Goal: Task Accomplishment & Management: Use online tool/utility

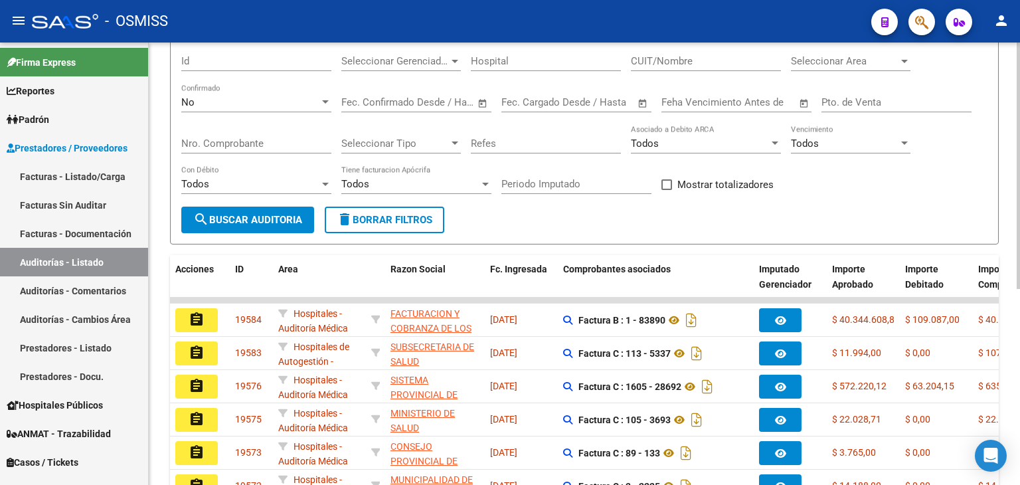
scroll to position [133, 0]
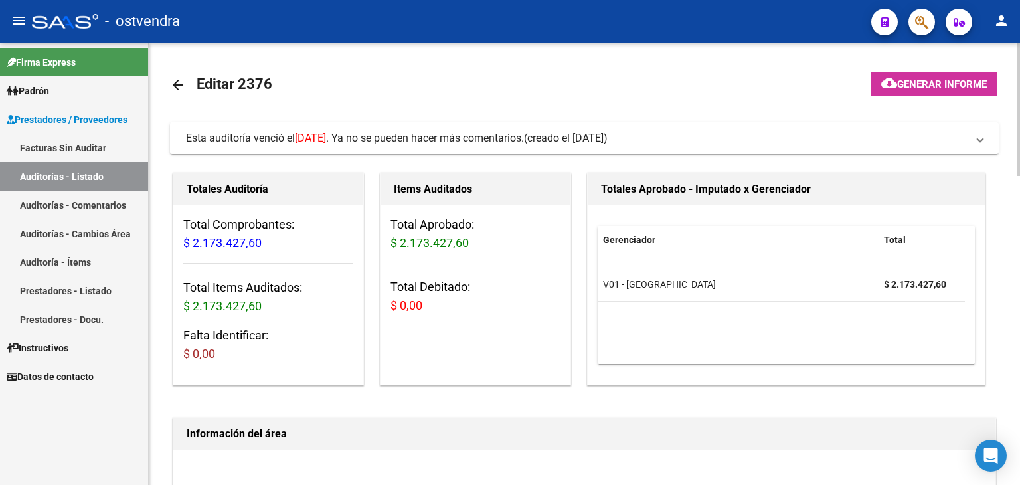
click at [970, 140] on span "Esta auditoría venció el [DATE] . Ya no se pueden hacer más comentarios. (cread…" at bounding box center [581, 138] width 791 height 15
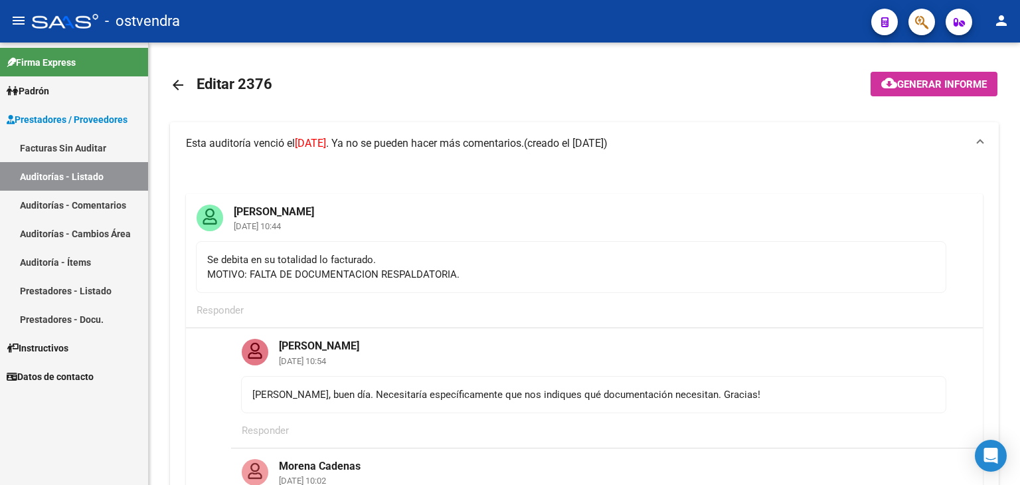
click at [40, 257] on link "Auditoría - Ítems" at bounding box center [74, 262] width 148 height 29
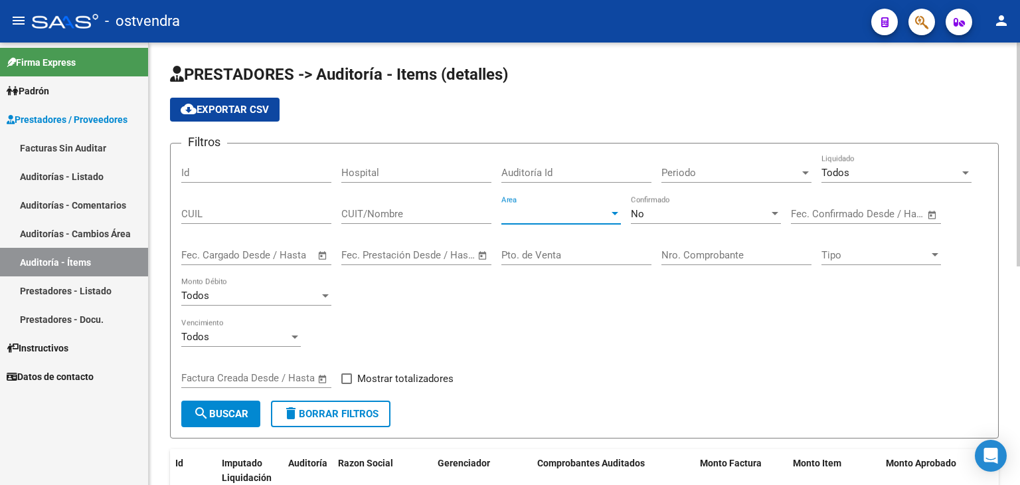
click at [614, 213] on div at bounding box center [614, 213] width 7 height 3
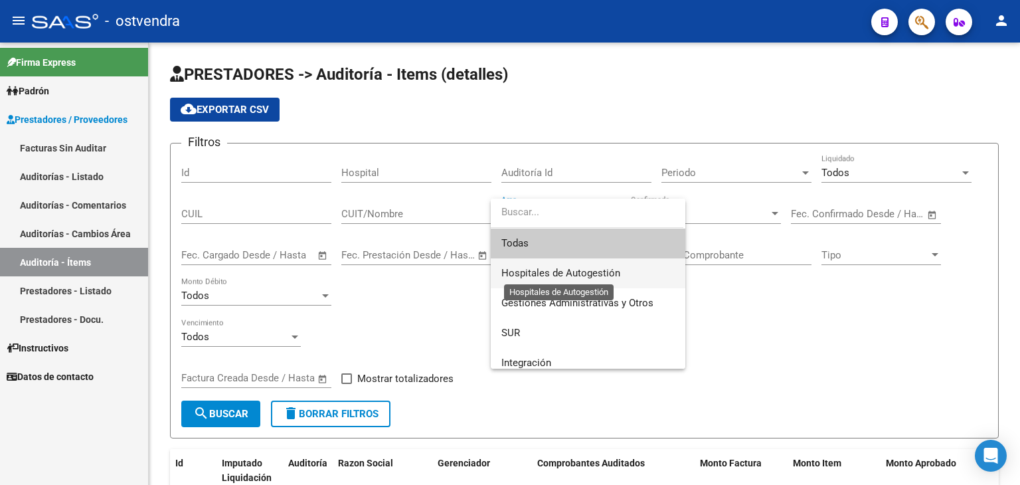
click at [563, 271] on span "Hospitales de Autogestión" at bounding box center [560, 273] width 119 height 12
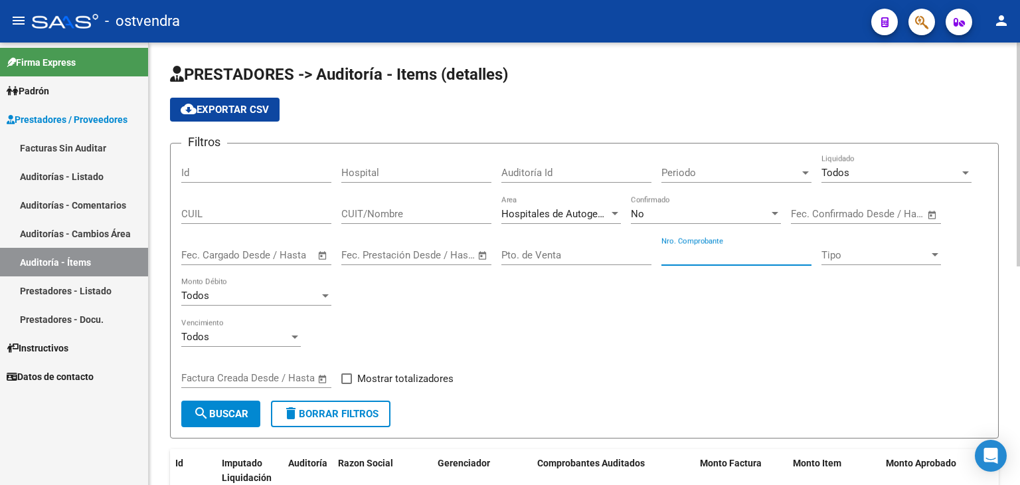
click at [682, 250] on input "Nro. Comprobante" at bounding box center [736, 255] width 150 height 12
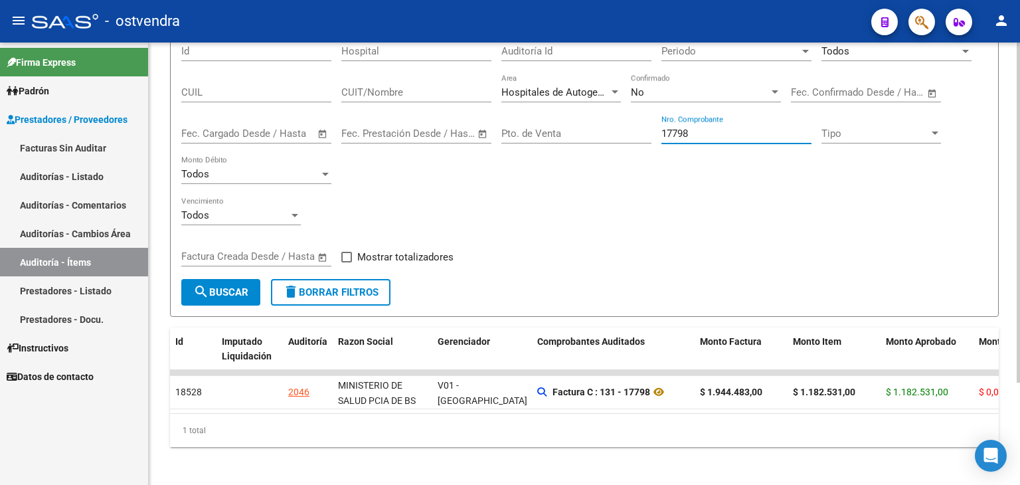
scroll to position [133, 0]
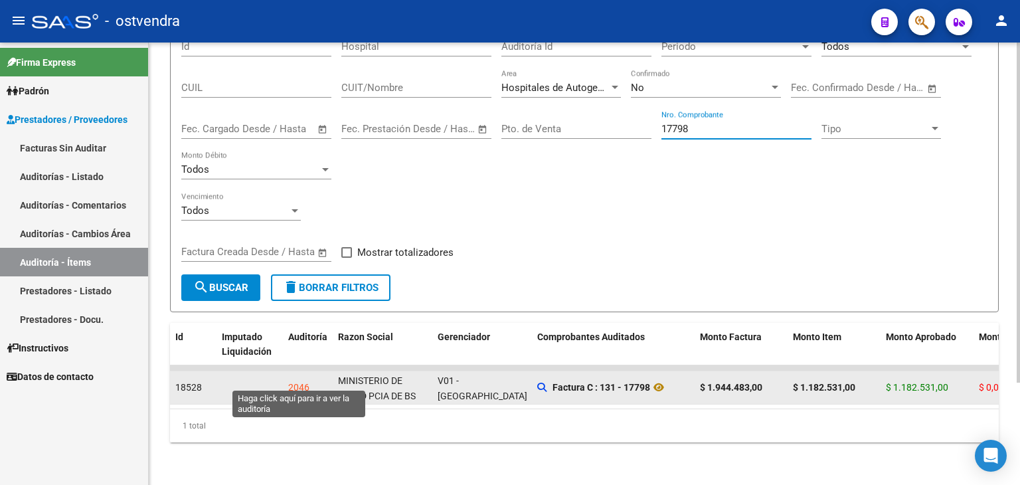
type input "17798"
click at [295, 380] on div "2046" at bounding box center [298, 387] width 21 height 15
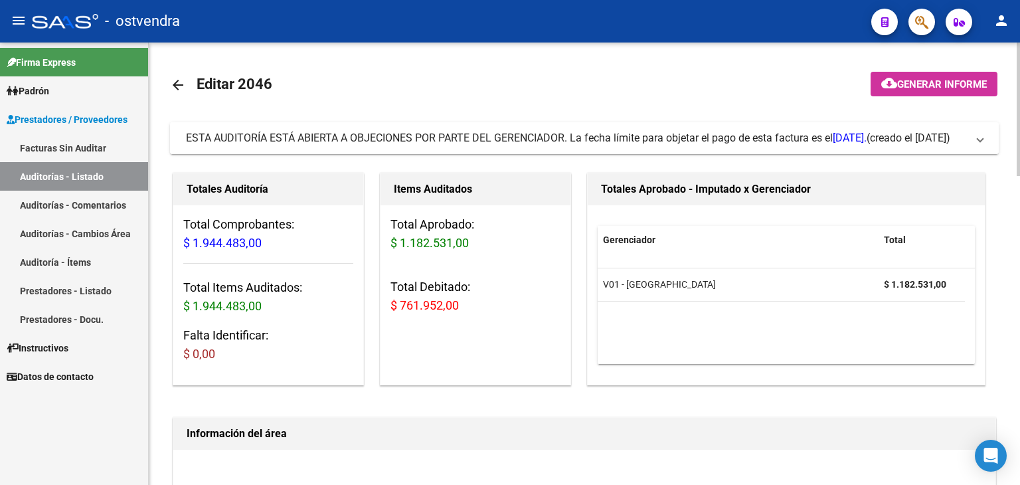
click at [971, 142] on span "ESTA AUDITORÍA ESTÁ ABIERTA A OBJECIONES POR PARTE DEL GERENCIADOR. La fecha lí…" at bounding box center [581, 138] width 791 height 15
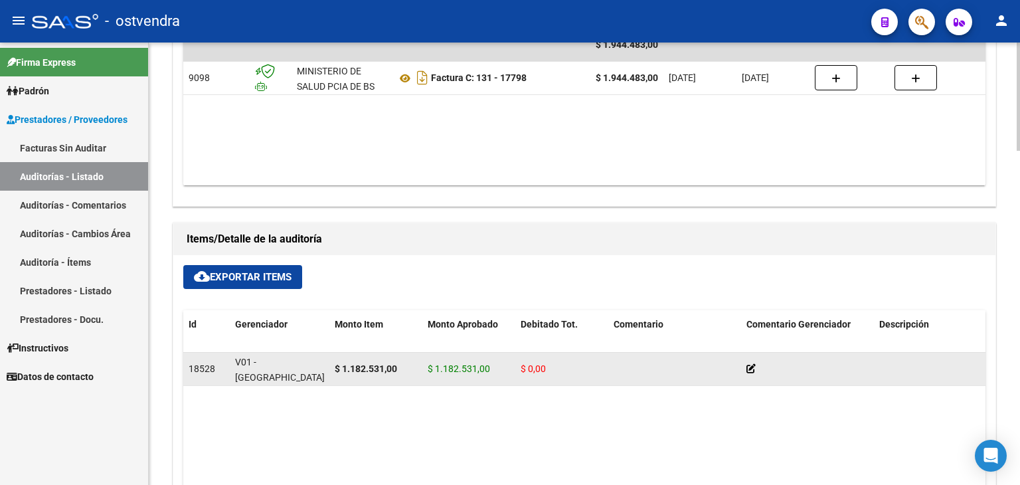
scroll to position [1129, 0]
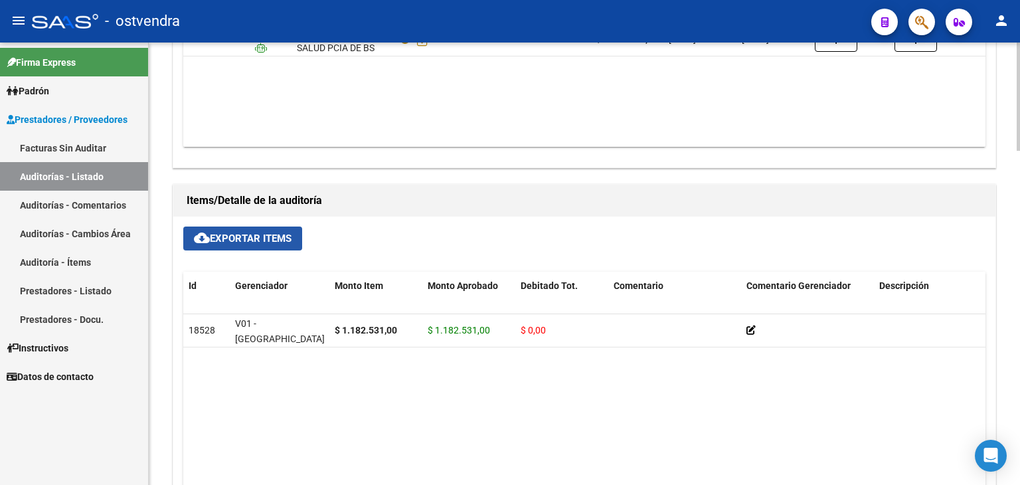
click at [248, 238] on span "cloud_download Exportar Items" at bounding box center [243, 238] width 98 height 12
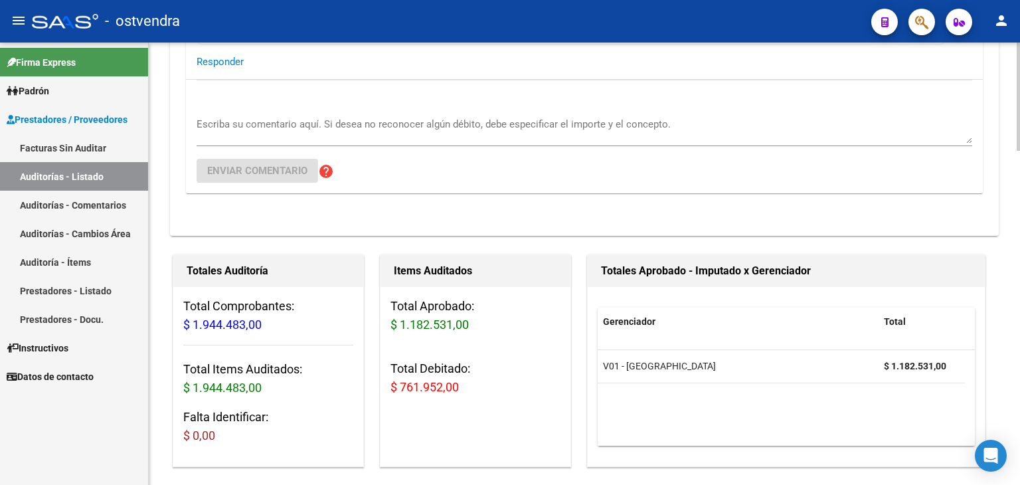
scroll to position [266, 0]
